Goal: Navigation & Orientation: Understand site structure

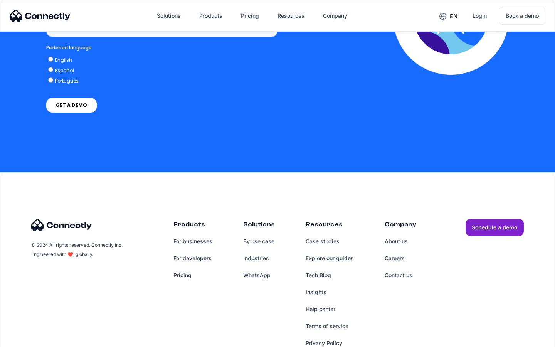
scroll to position [584, 0]
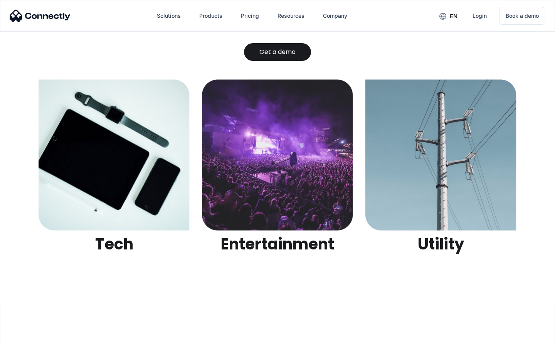
scroll to position [2431, 0]
